Goal: Task Accomplishment & Management: Use online tool/utility

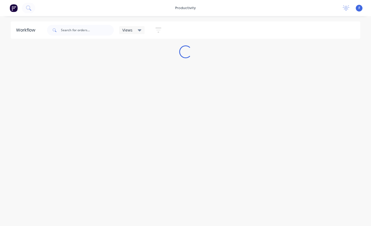
scroll to position [11, 0]
click at [78, 31] on input "text" at bounding box center [87, 30] width 53 height 11
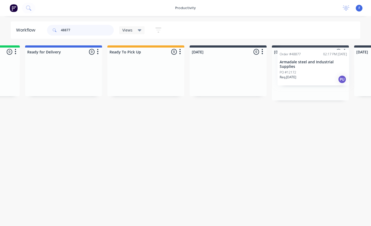
scroll to position [11, 69]
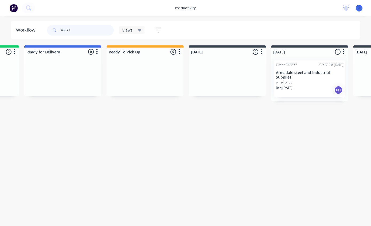
type input "48877"
click at [301, 71] on p "Armadale steel and Industrial Supplies" at bounding box center [309, 75] width 67 height 9
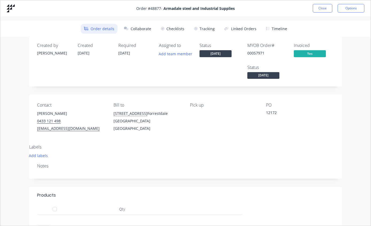
scroll to position [0, 0]
click at [206, 30] on button "Tracking" at bounding box center [204, 29] width 27 height 10
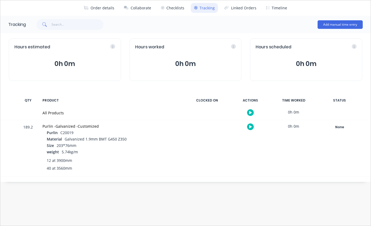
scroll to position [11, 69]
click at [341, 127] on div "None" at bounding box center [339, 127] width 38 height 7
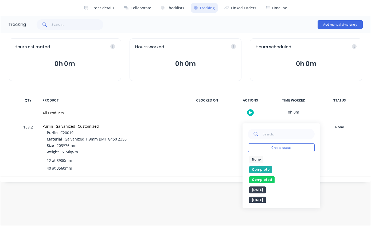
click at [269, 178] on button "Completed" at bounding box center [261, 179] width 25 height 7
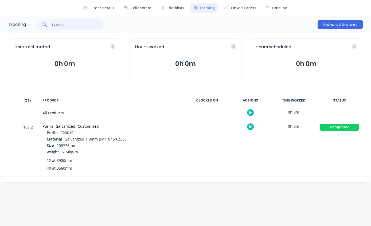
click at [71, 26] on input "text" at bounding box center [78, 24] width 52 height 11
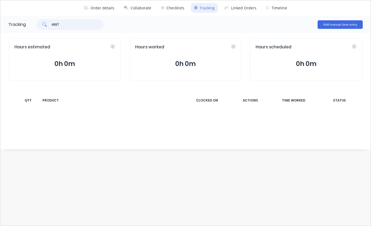
type input "48877"
click at [106, 7] on button "Order details" at bounding box center [99, 8] width 37 height 10
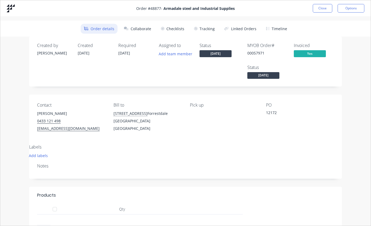
scroll to position [0, 0]
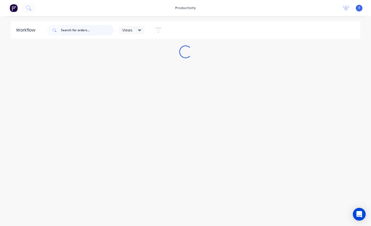
click at [91, 29] on input "text" at bounding box center [87, 30] width 53 height 11
type input "48877"
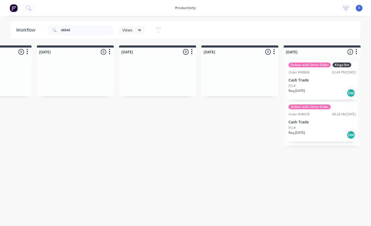
scroll to position [11, 305]
click at [322, 78] on p "Cash Trade" at bounding box center [321, 80] width 67 height 5
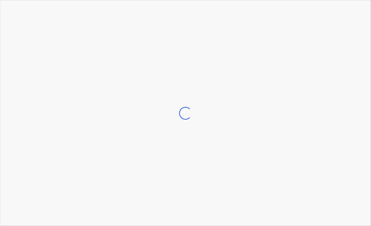
scroll to position [11, 305]
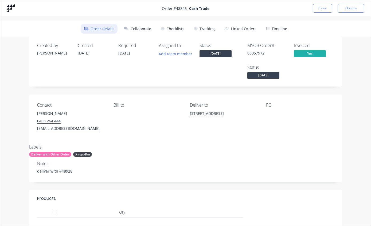
click at [207, 29] on button "Tracking" at bounding box center [204, 29] width 27 height 10
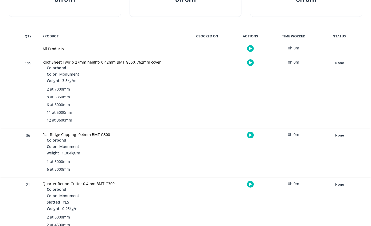
scroll to position [85, 0]
click at [340, 61] on div "None" at bounding box center [339, 62] width 38 height 7
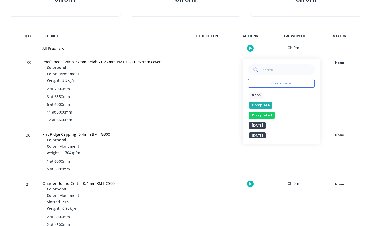
click at [257, 105] on button "Complete" at bounding box center [260, 105] width 23 height 7
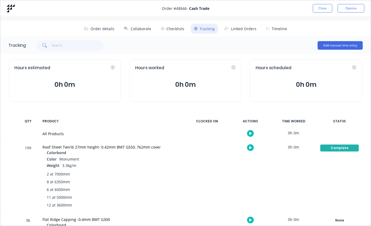
scroll to position [0, 0]
click at [320, 8] on button "Close" at bounding box center [323, 8] width 20 height 9
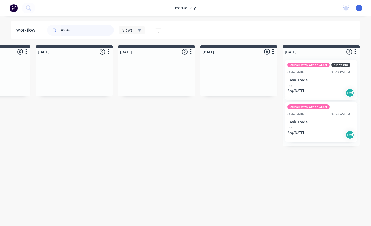
scroll to position [11, 305]
click at [88, 33] on input "48846" at bounding box center [87, 30] width 53 height 11
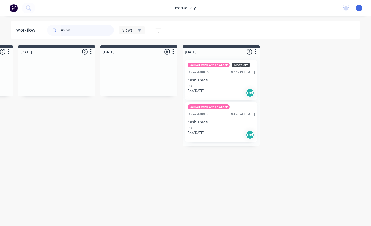
scroll to position [11, 405]
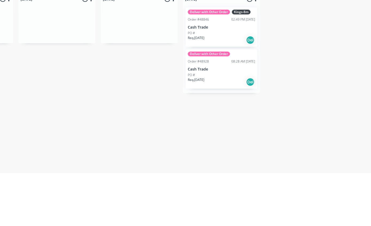
click at [212, 120] on p "Cash Trade" at bounding box center [221, 122] width 67 height 5
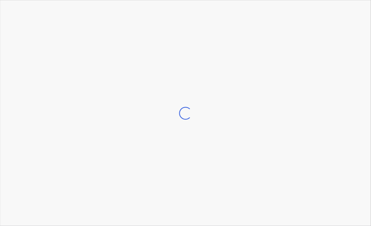
scroll to position [11, 405]
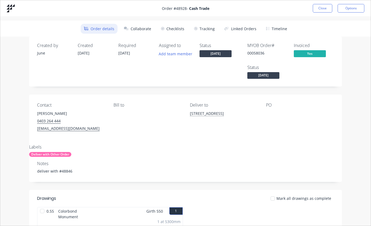
click at [207, 27] on button "Tracking" at bounding box center [204, 29] width 27 height 10
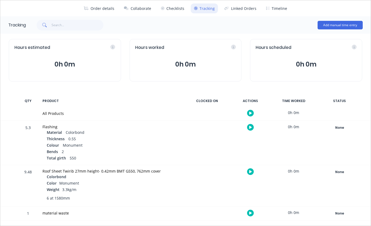
scroll to position [20, 0]
click at [340, 172] on div "None" at bounding box center [339, 172] width 38 height 7
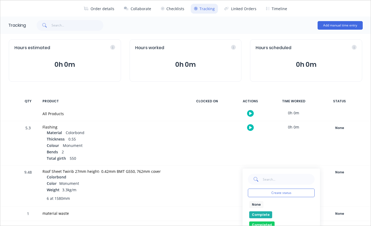
click at [260, 212] on button "Complete" at bounding box center [260, 214] width 23 height 7
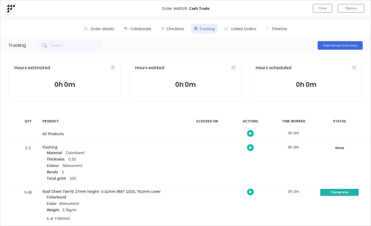
scroll to position [0, 0]
click at [320, 8] on button "Close" at bounding box center [323, 8] width 20 height 9
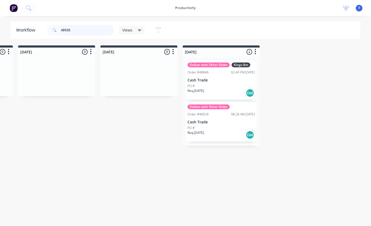
scroll to position [11, 405]
click at [90, 32] on input "48928" at bounding box center [87, 30] width 53 height 11
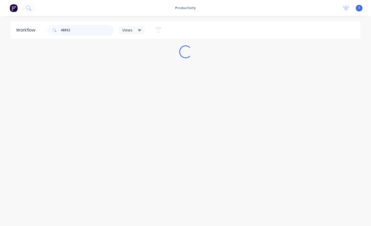
scroll to position [11, 0]
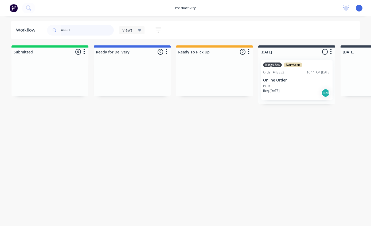
type input "48852"
click at [291, 65] on div "Kings-8m Northern Order #48852 10:11 AM [DATE] Online Order PO # Req. [DATE] Del" at bounding box center [297, 79] width 72 height 39
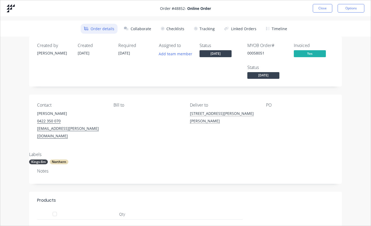
click at [206, 26] on button "Tracking" at bounding box center [204, 29] width 27 height 10
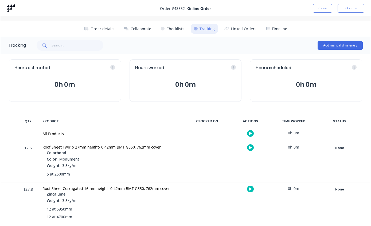
click at [339, 145] on div "None" at bounding box center [339, 148] width 38 height 7
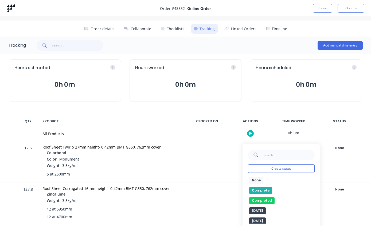
click at [260, 187] on button "Complete" at bounding box center [260, 190] width 23 height 7
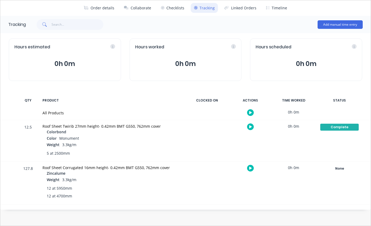
scroll to position [21, 0]
click at [337, 167] on div "None" at bounding box center [339, 168] width 38 height 7
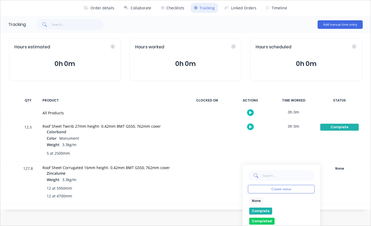
click at [260, 210] on button "Complete" at bounding box center [260, 211] width 23 height 7
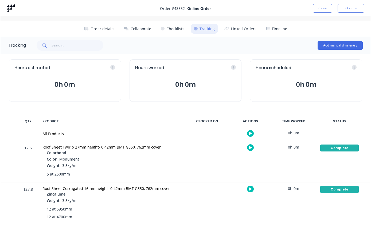
scroll to position [0, 0]
click at [323, 10] on button "Close" at bounding box center [323, 8] width 20 height 9
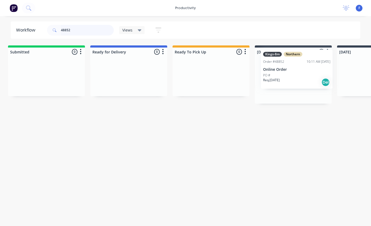
scroll to position [11, 4]
